Goal: Information Seeking & Learning: Check status

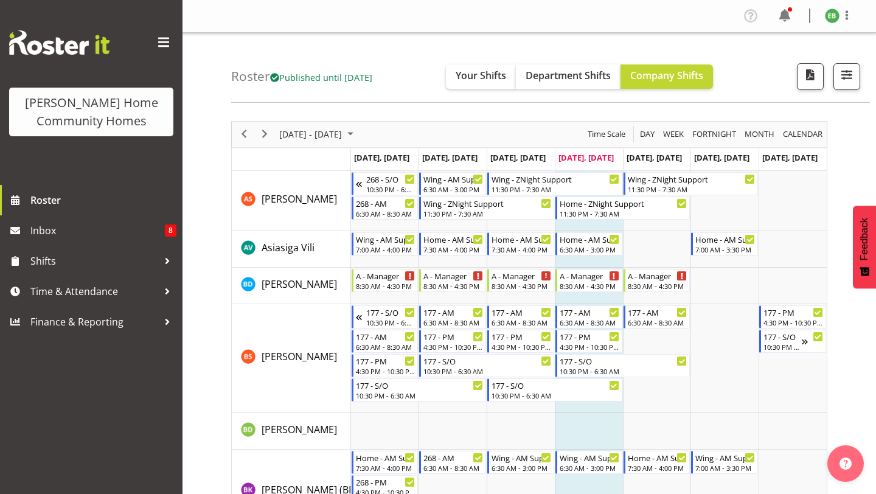
scroll to position [458, 0]
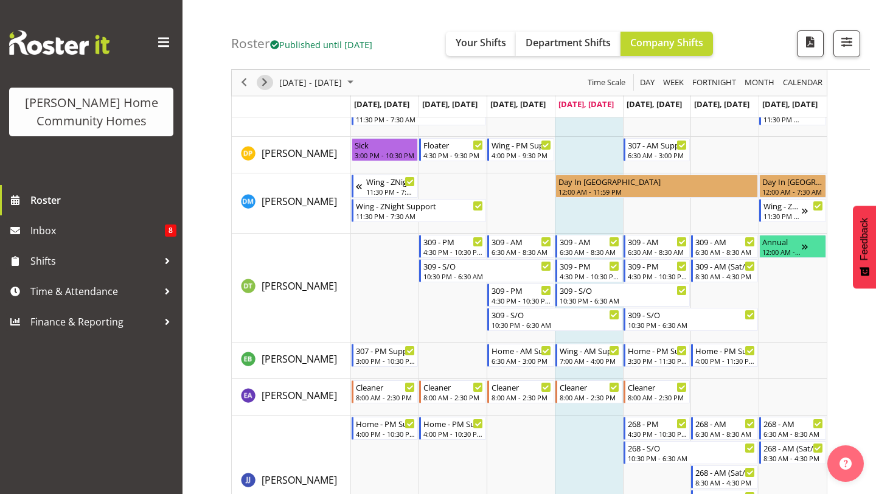
click at [257, 88] on div "next period" at bounding box center [264, 83] width 21 height 26
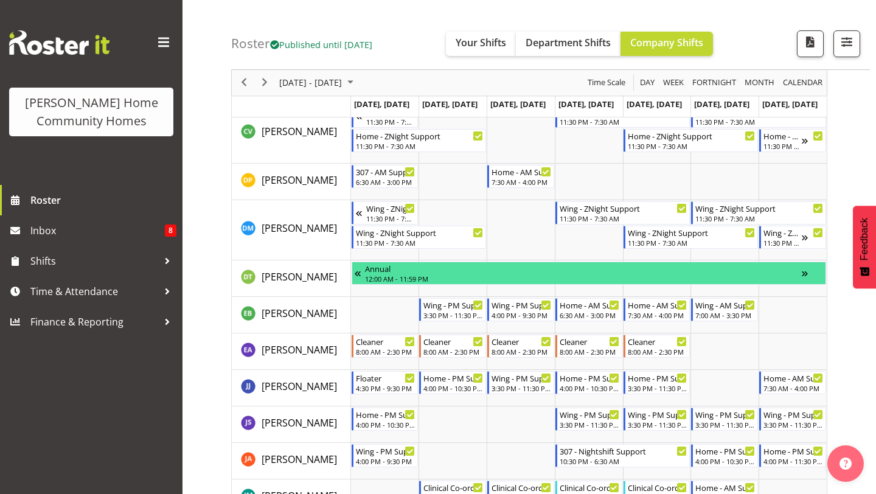
scroll to position [434, 0]
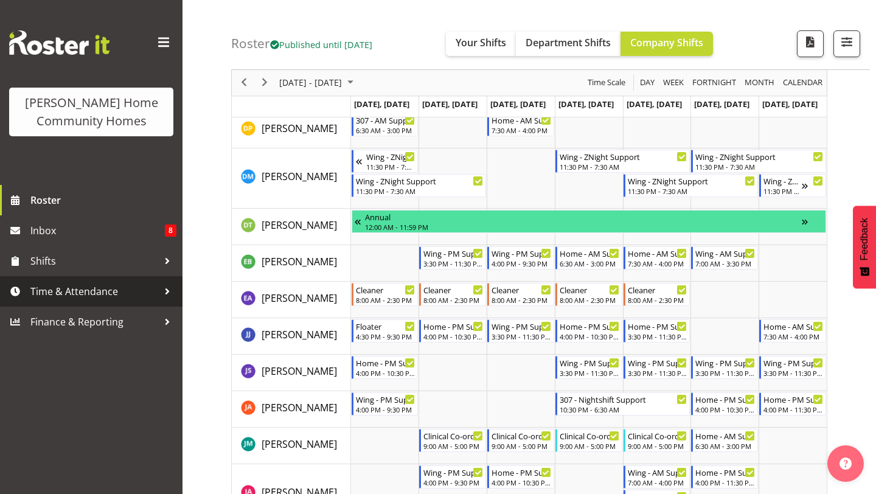
click at [113, 291] on span "Time & Attendance" at bounding box center [94, 291] width 128 height 18
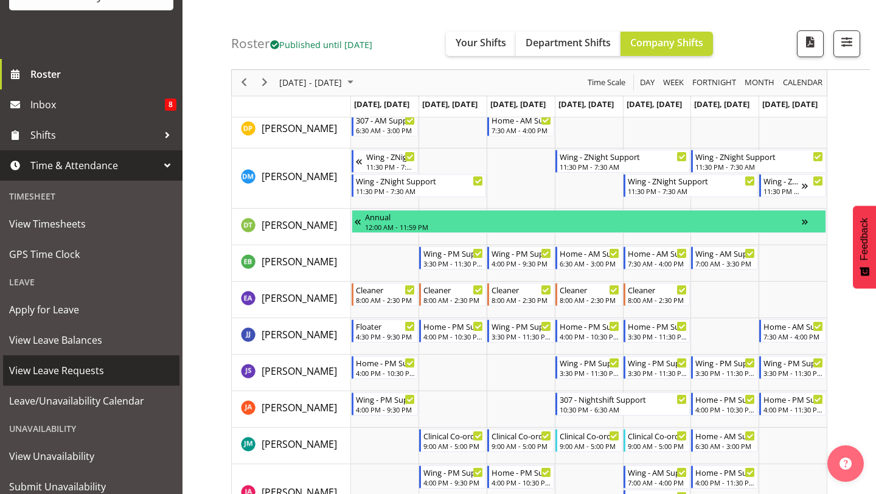
scroll to position [134, 0]
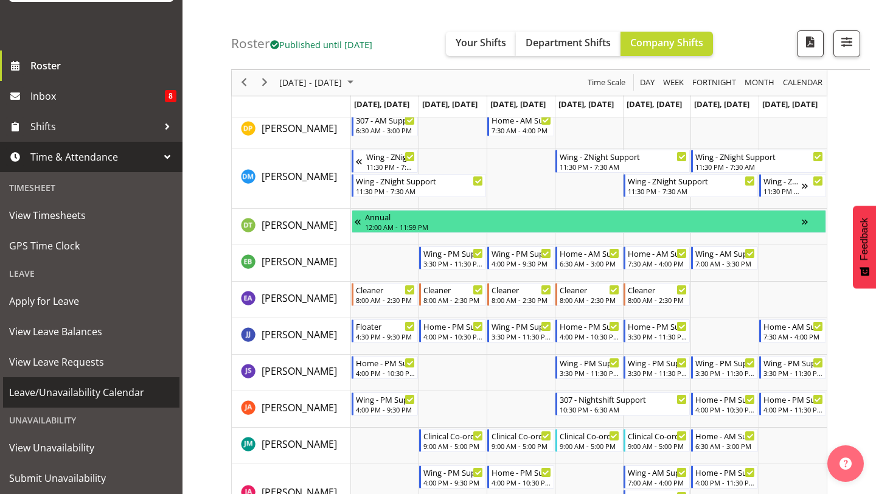
click at [91, 401] on span "Leave/Unavailability Calendar" at bounding box center [91, 392] width 164 height 18
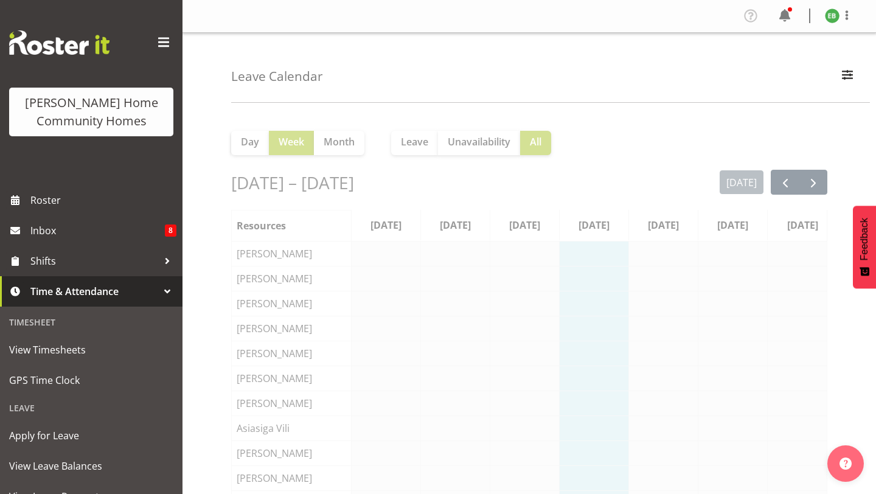
scroll to position [0, 10]
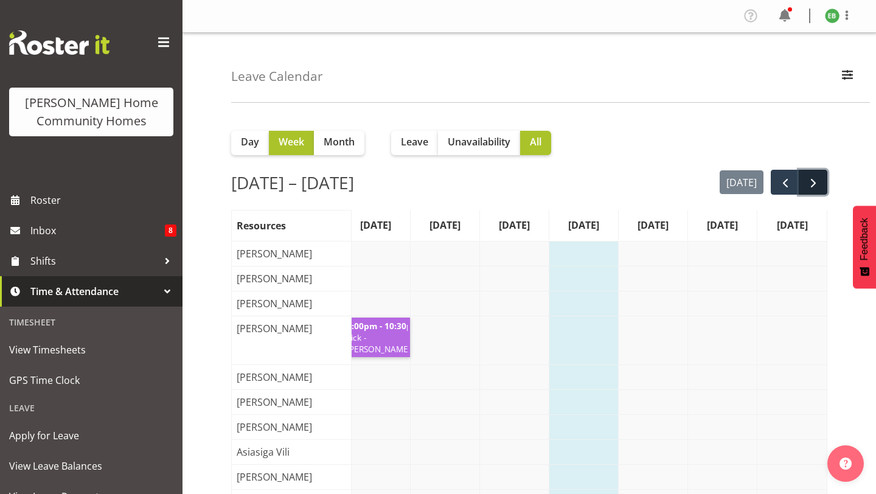
click at [820, 180] on span "next" at bounding box center [813, 183] width 15 height 15
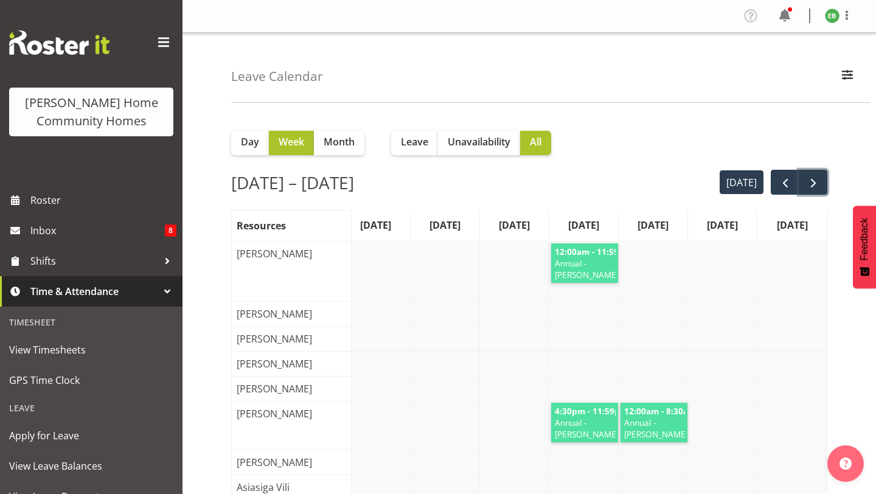
click at [815, 185] on span "next" at bounding box center [813, 183] width 15 height 15
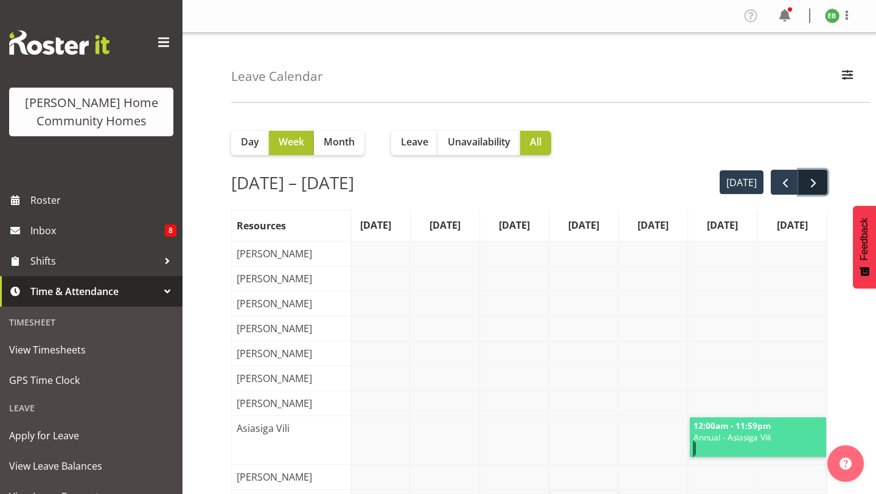
click at [817, 187] on span "next" at bounding box center [813, 183] width 15 height 15
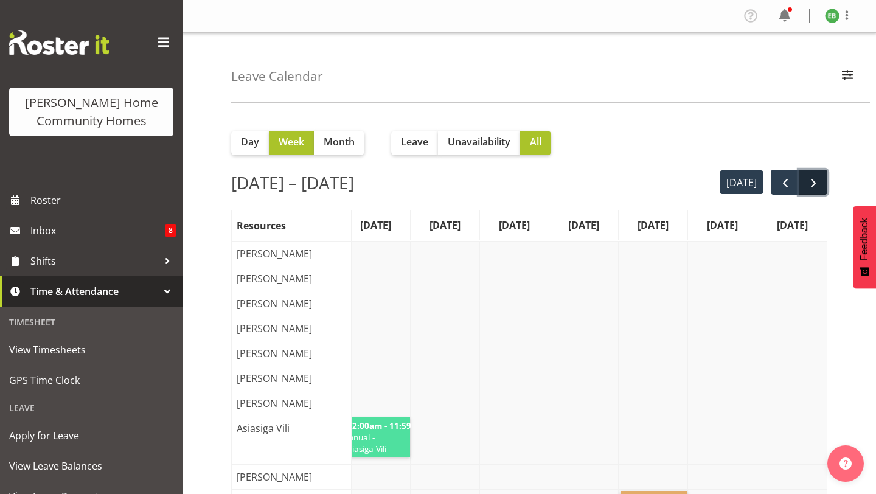
click at [819, 183] on span "next" at bounding box center [813, 183] width 15 height 15
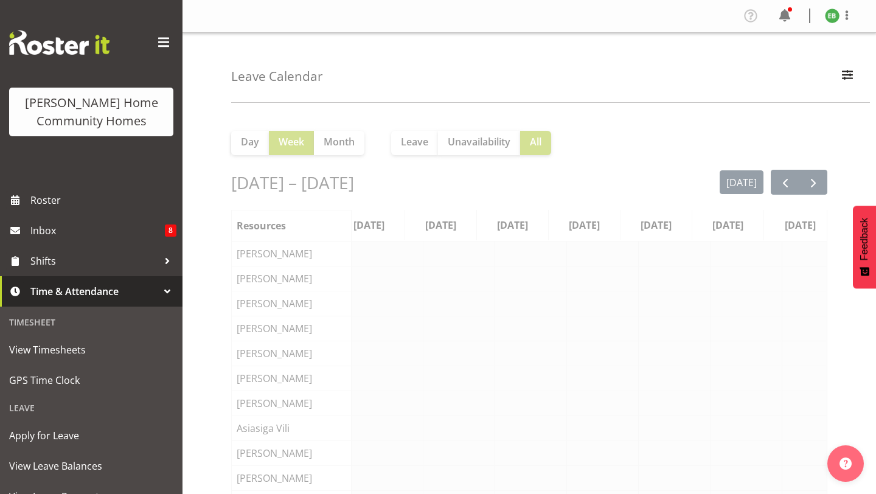
scroll to position [0, 18]
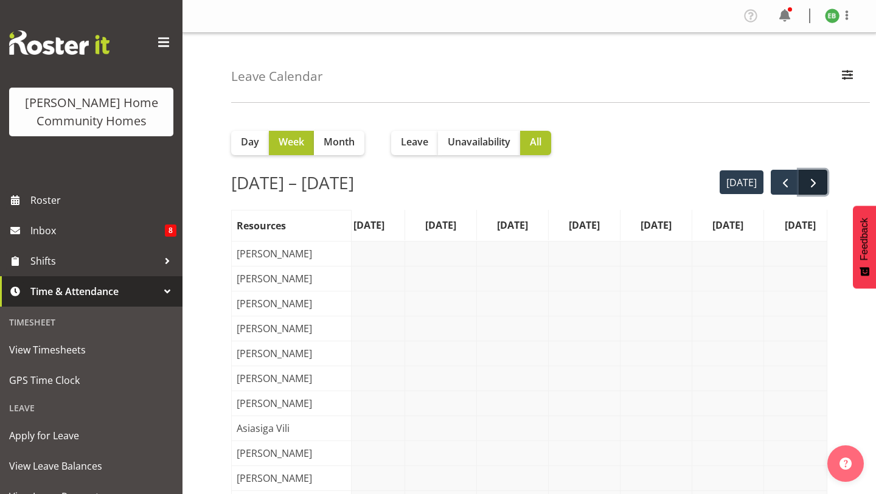
click at [821, 186] on button "next" at bounding box center [813, 182] width 29 height 25
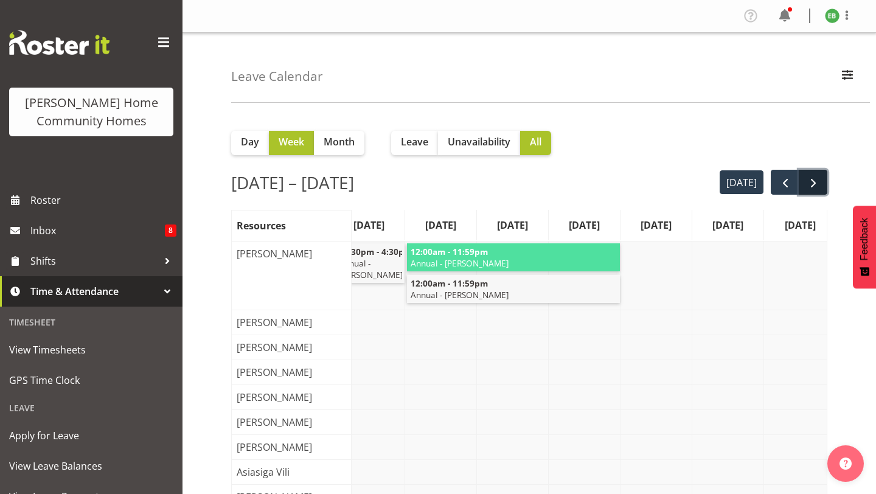
click at [816, 192] on button "next" at bounding box center [813, 182] width 29 height 25
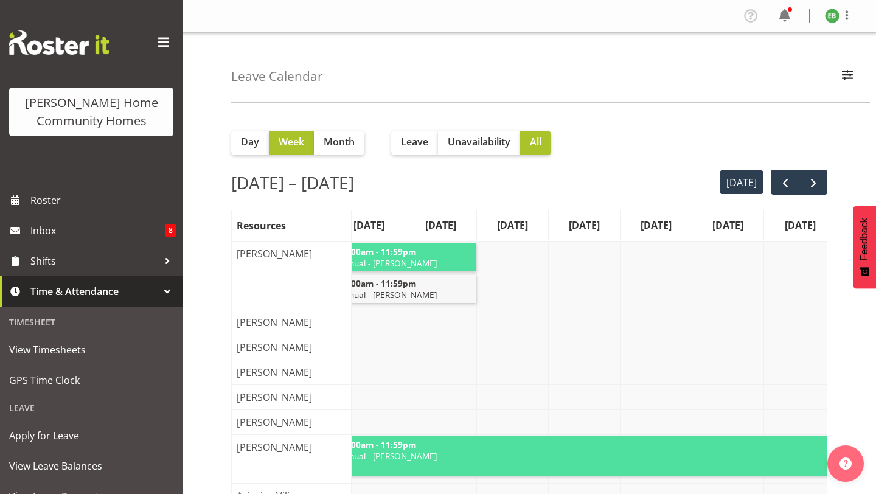
scroll to position [30, 0]
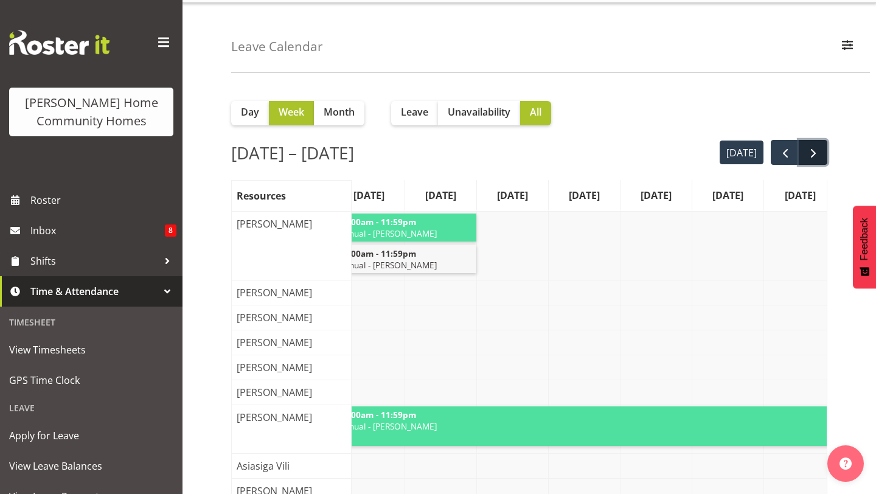
click at [818, 160] on button "next" at bounding box center [813, 152] width 29 height 25
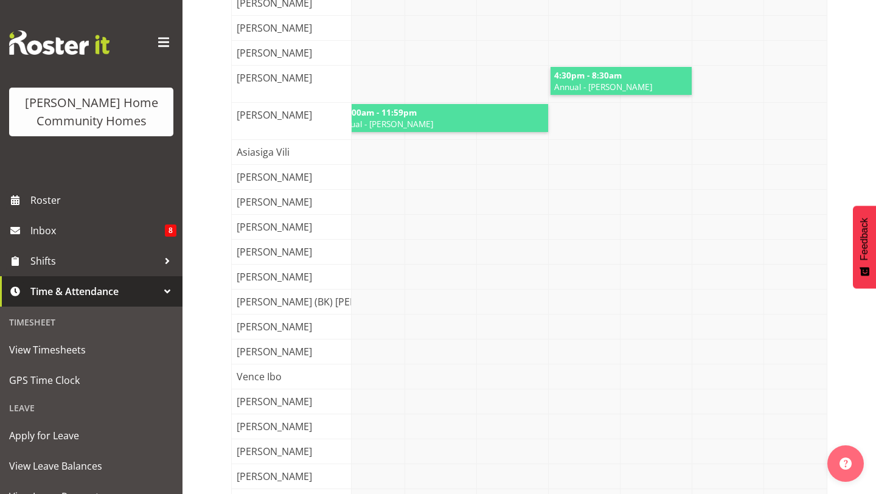
scroll to position [0, 0]
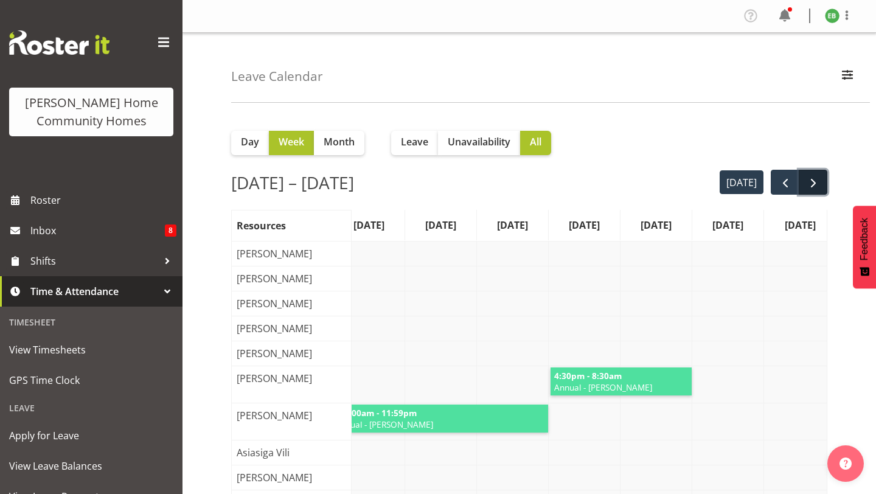
click at [817, 181] on span "next" at bounding box center [813, 183] width 15 height 15
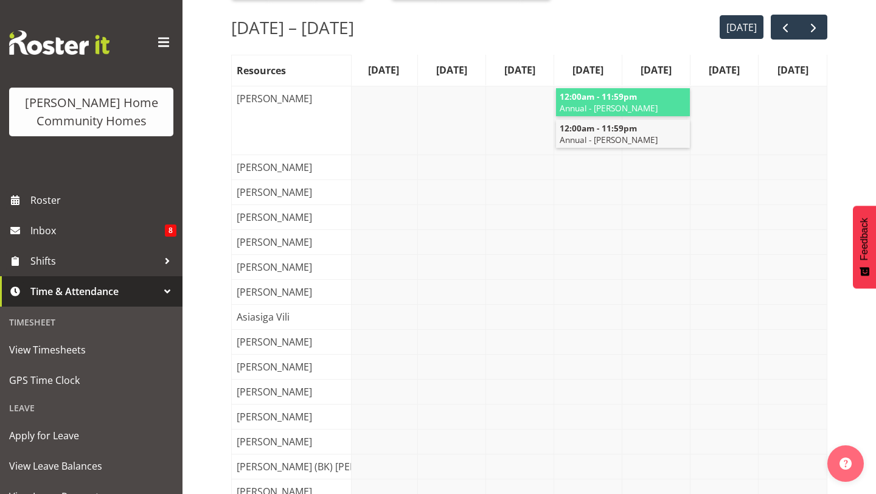
scroll to position [152, 0]
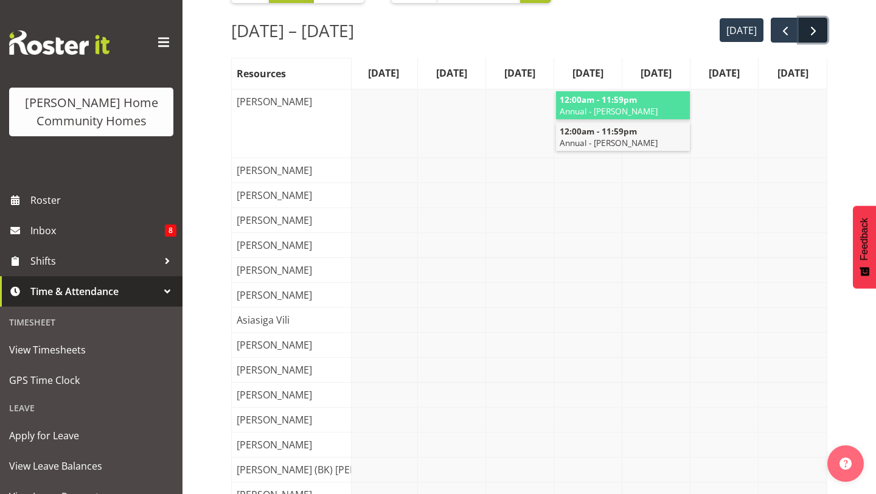
click at [822, 33] on button "next" at bounding box center [813, 30] width 29 height 25
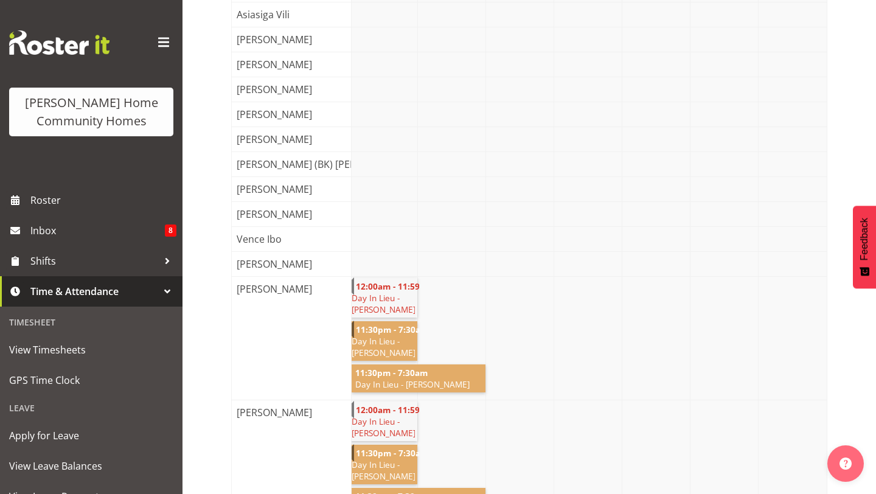
scroll to position [0, 0]
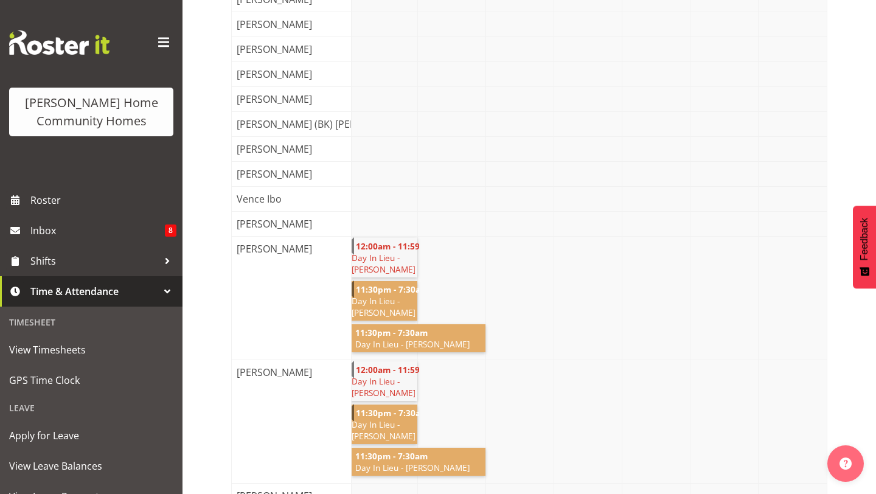
click at [452, 347] on span "Day In Lieu - Cheenee Vargas" at bounding box center [418, 344] width 129 height 12
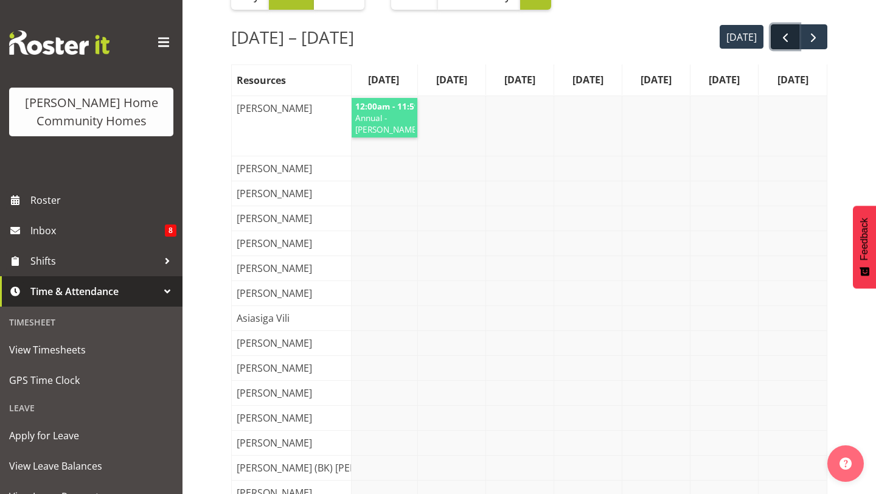
click at [786, 38] on span "prev" at bounding box center [785, 37] width 15 height 15
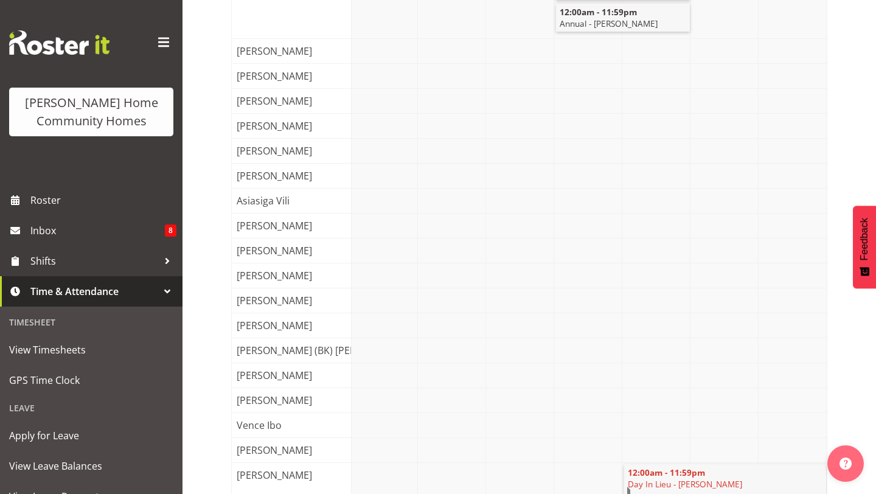
scroll to position [152, 0]
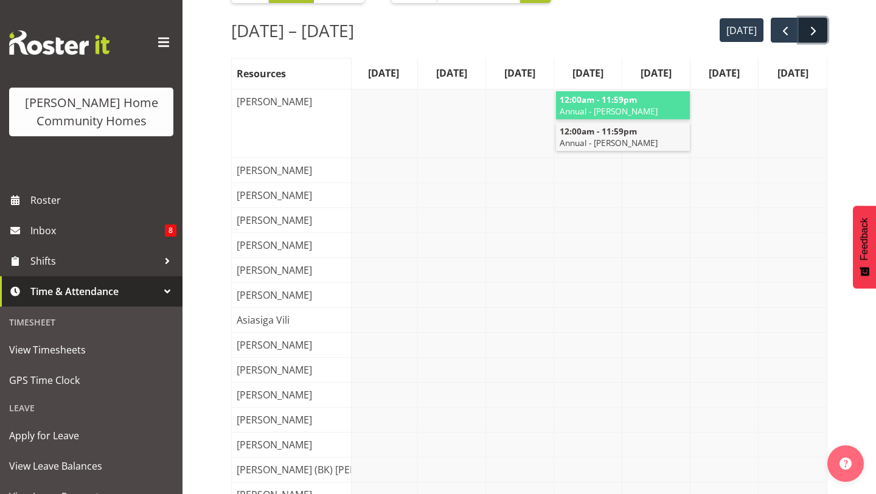
click at [818, 33] on span "next" at bounding box center [813, 31] width 15 height 15
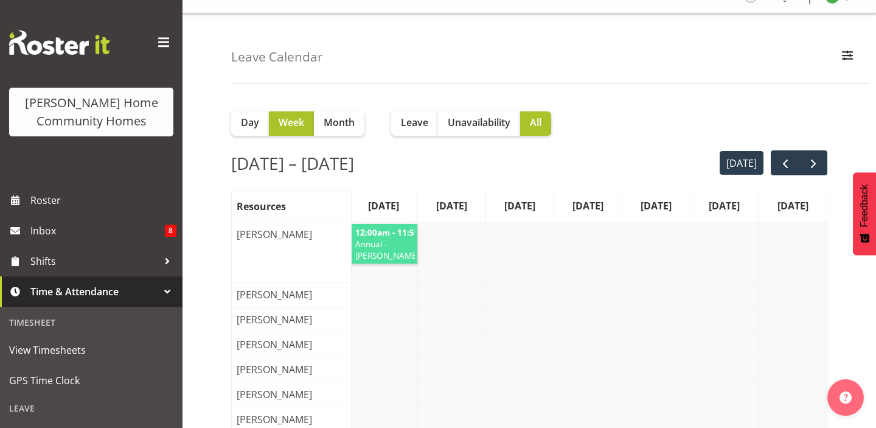
scroll to position [0, 0]
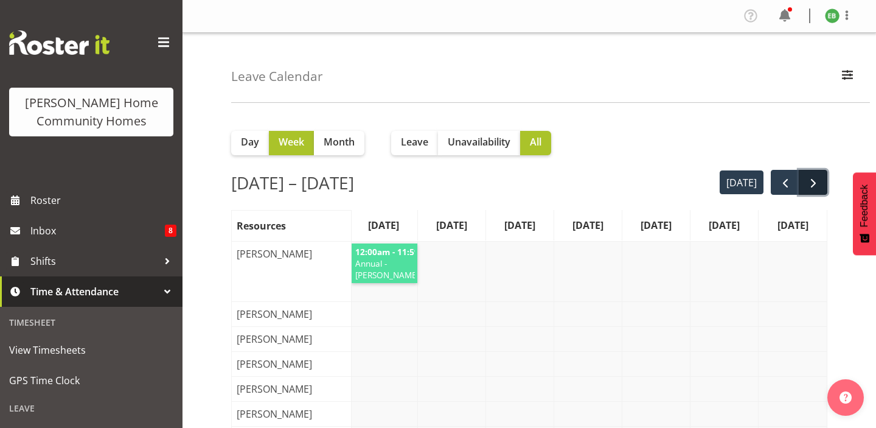
click at [811, 187] on span "next" at bounding box center [813, 183] width 15 height 15
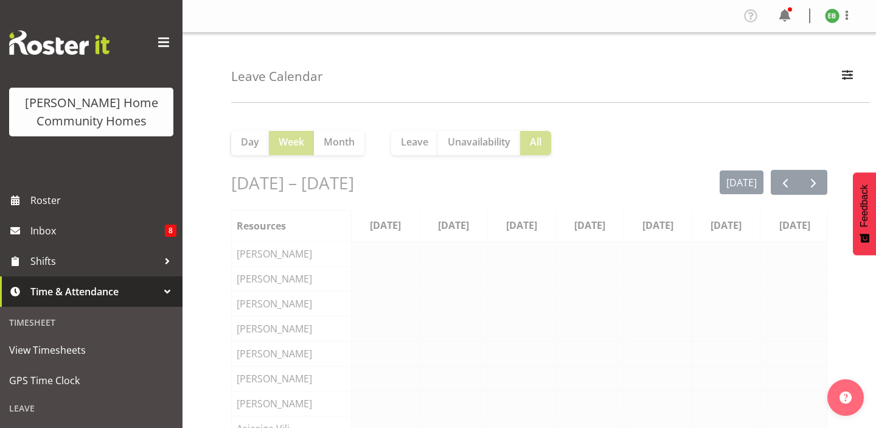
scroll to position [0, 2]
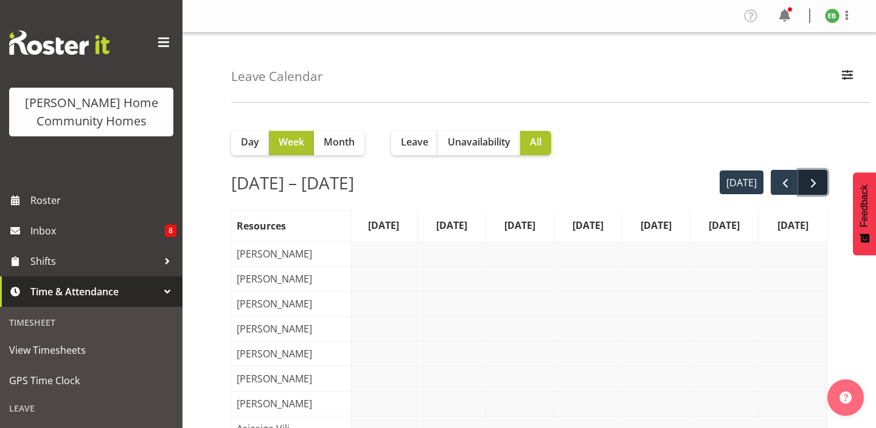
click at [821, 188] on button "next" at bounding box center [813, 182] width 29 height 25
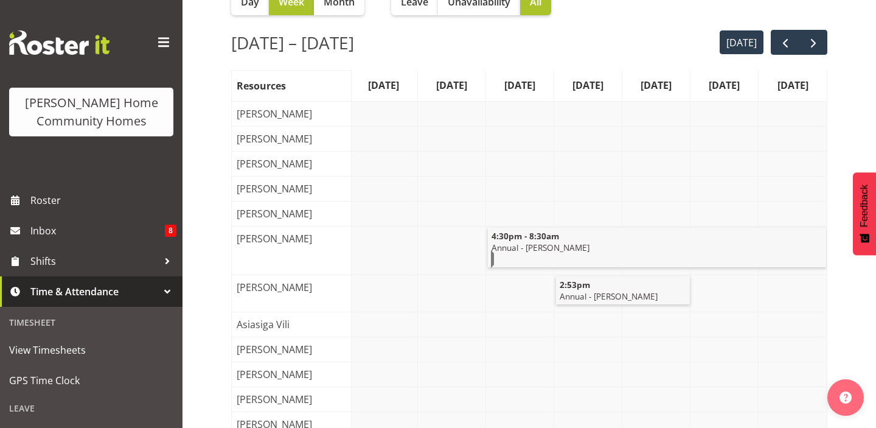
scroll to position [106, 0]
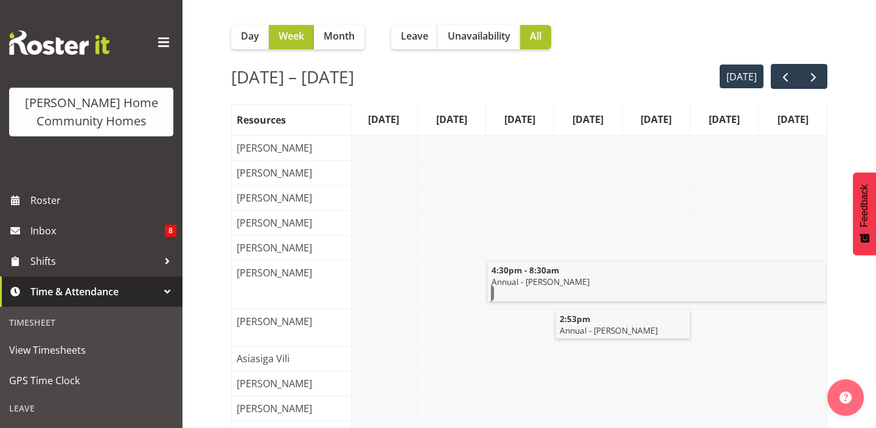
click at [817, 77] on span "next" at bounding box center [813, 77] width 15 height 15
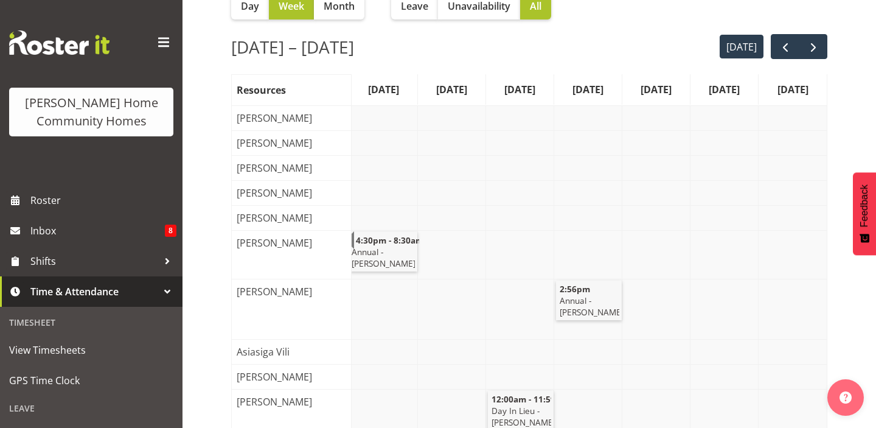
scroll to position [127, 0]
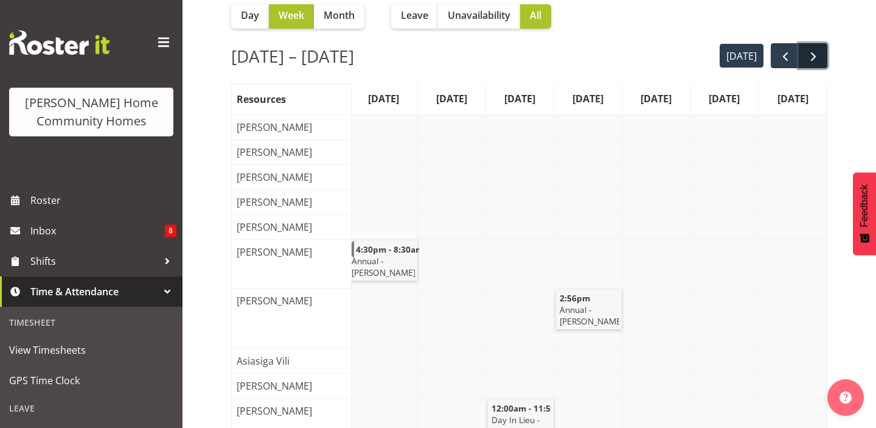
click at [818, 61] on span "next" at bounding box center [813, 56] width 15 height 15
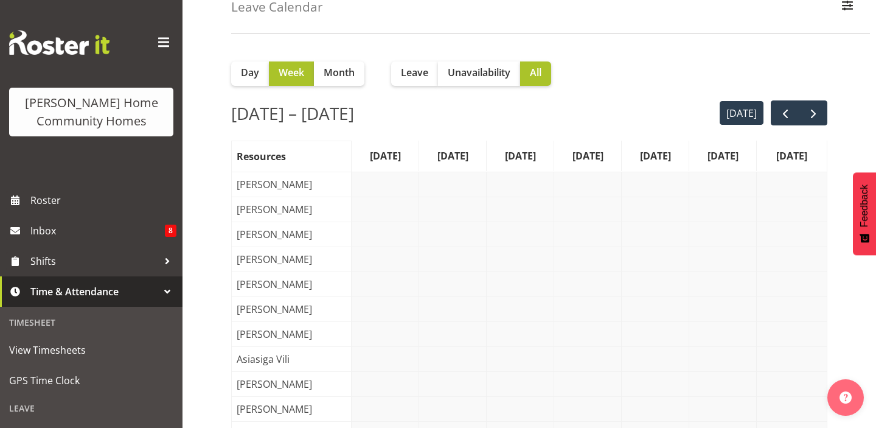
scroll to position [0, 0]
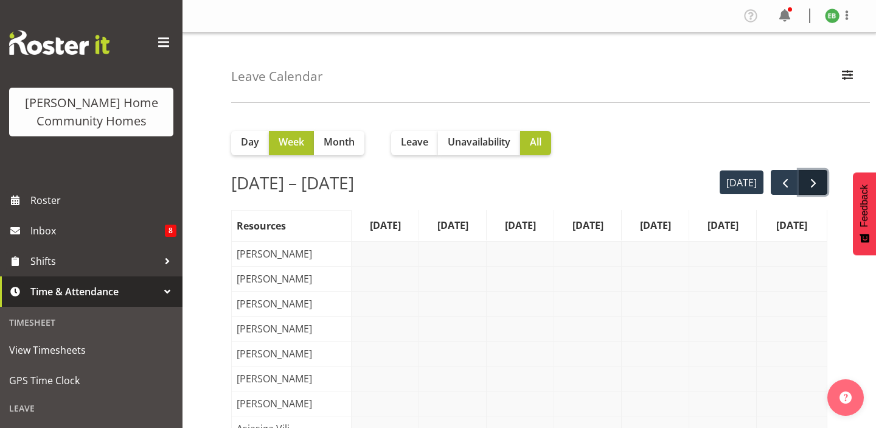
click at [824, 182] on button "next" at bounding box center [813, 182] width 29 height 25
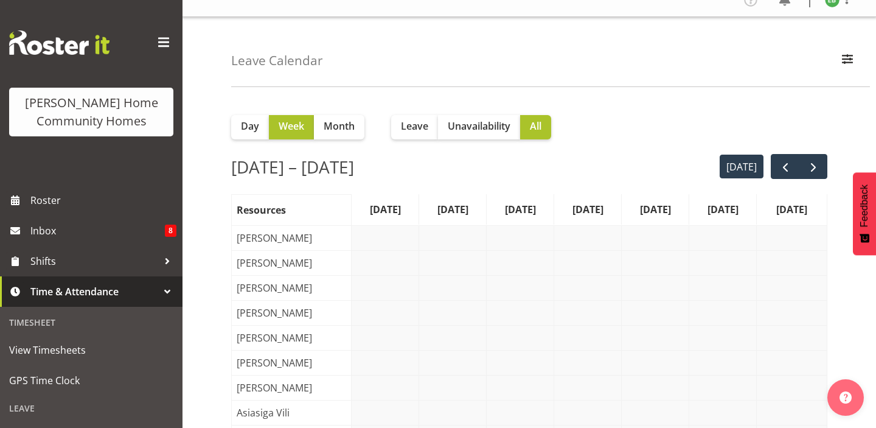
scroll to position [23, 0]
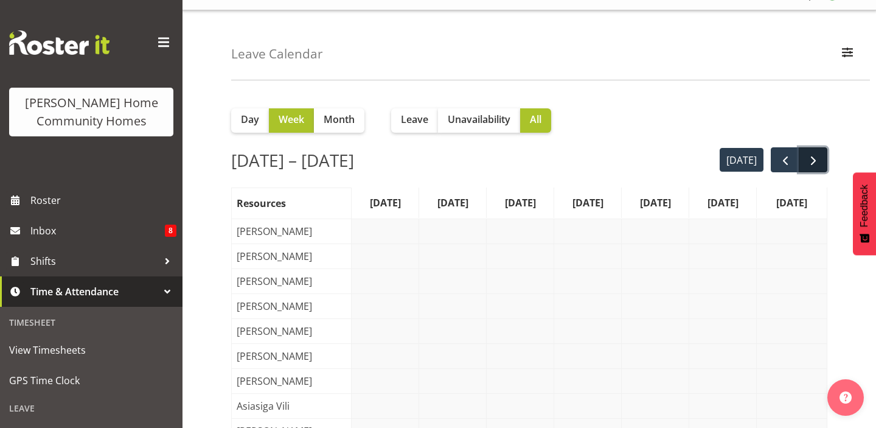
click at [817, 171] on button "next" at bounding box center [813, 159] width 29 height 25
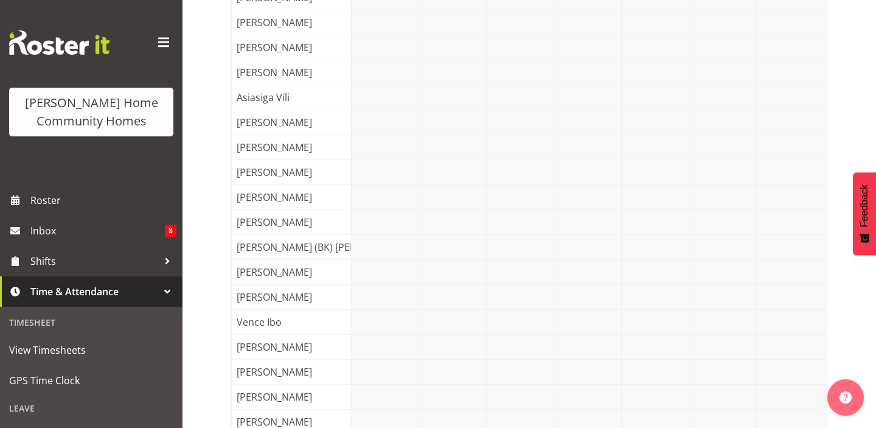
scroll to position [94, 0]
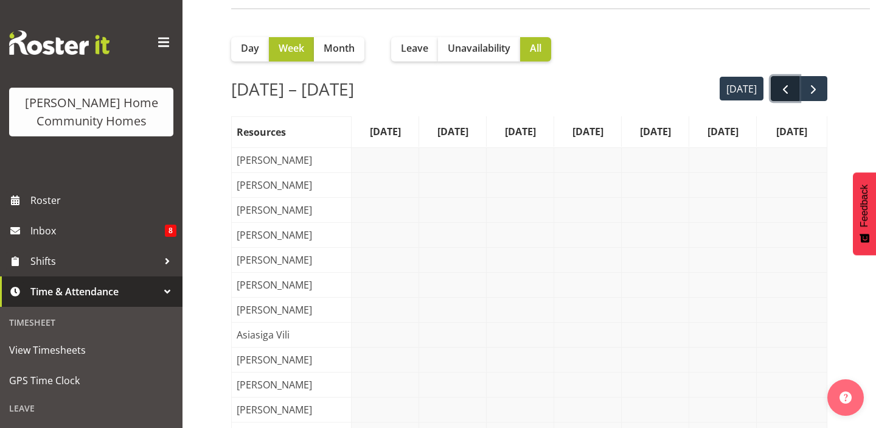
click at [786, 84] on span "prev" at bounding box center [785, 89] width 15 height 15
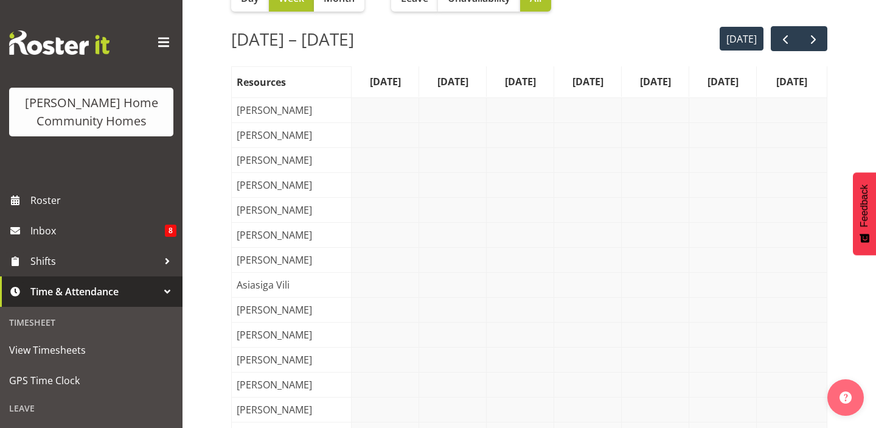
scroll to position [69, 0]
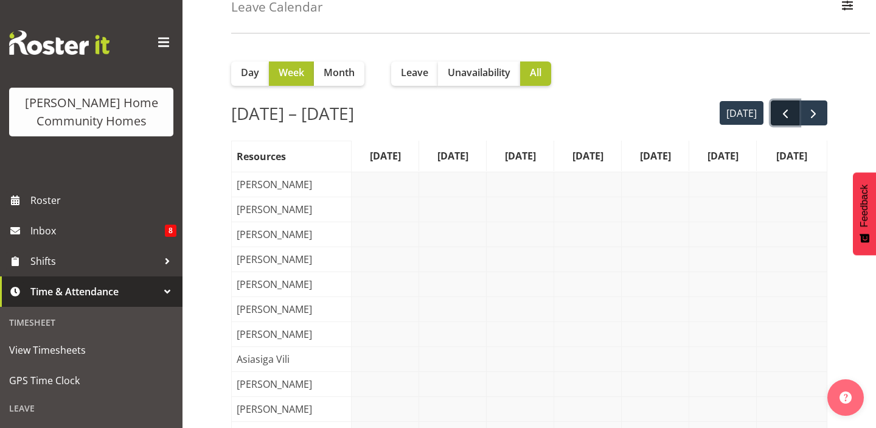
click at [782, 113] on span "prev" at bounding box center [785, 113] width 15 height 15
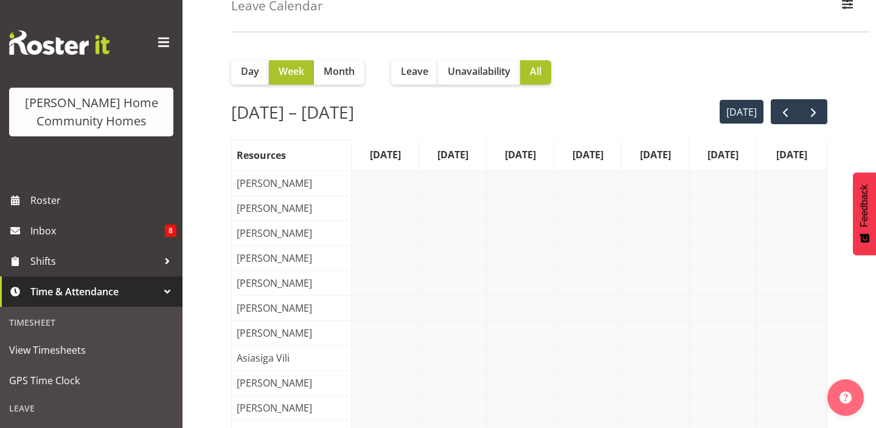
scroll to position [71, 0]
click at [787, 108] on span "prev" at bounding box center [785, 112] width 15 height 15
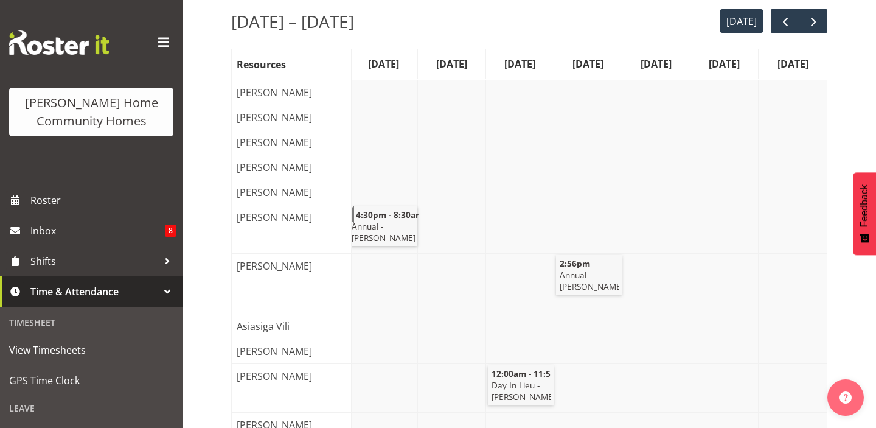
scroll to position [0, 0]
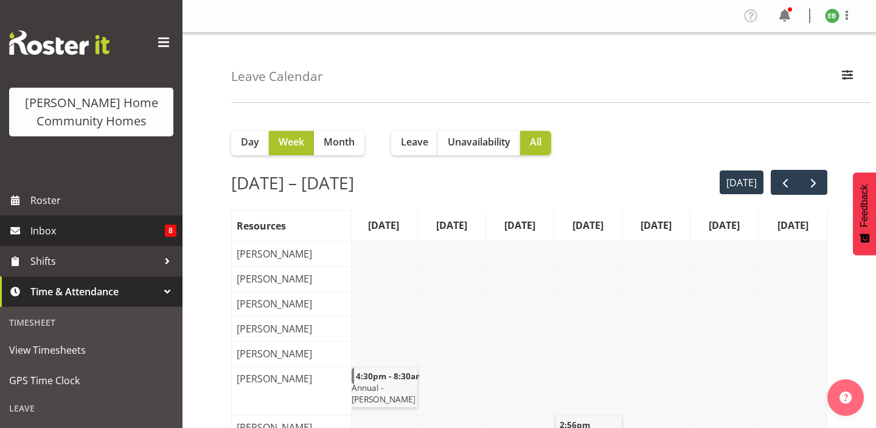
click at [156, 225] on span "Inbox" at bounding box center [97, 230] width 134 height 18
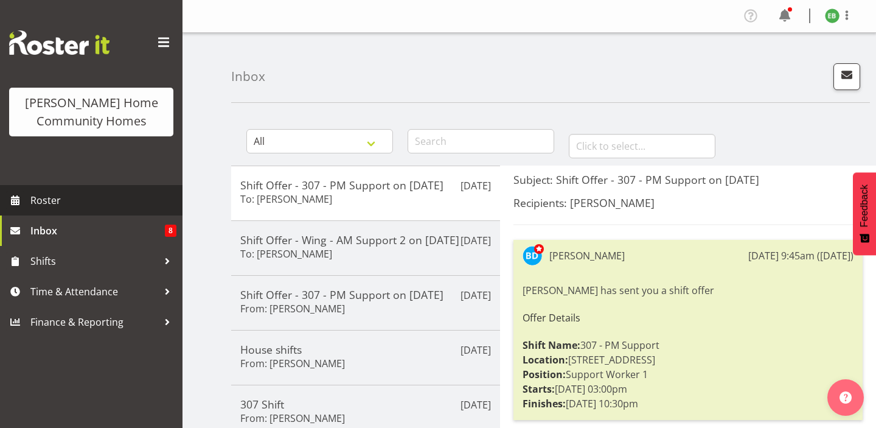
click at [104, 200] on span "Roster" at bounding box center [103, 200] width 146 height 18
